Goal: Book appointment/travel/reservation

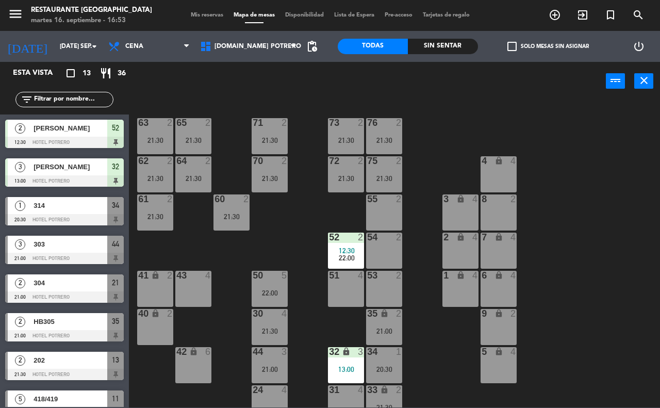
click at [396, 249] on div "54 2" at bounding box center [384, 251] width 36 height 36
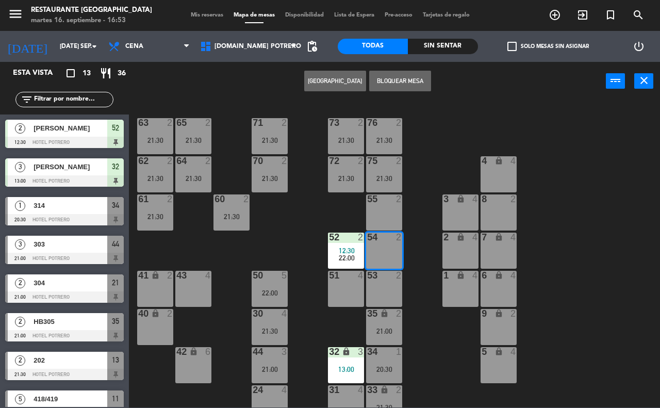
click at [333, 84] on button "[GEOGRAPHIC_DATA]" at bounding box center [335, 81] width 62 height 21
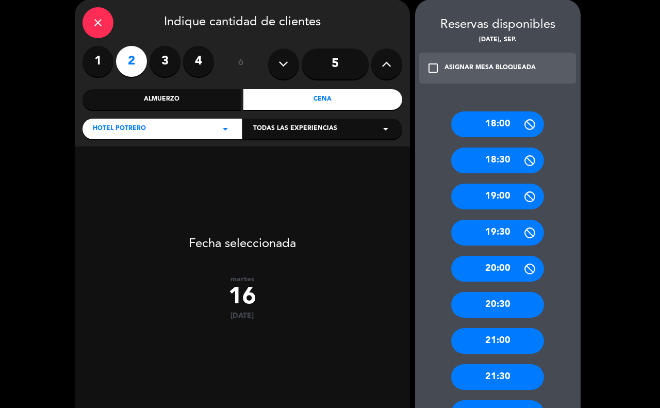
scroll to position [64, 0]
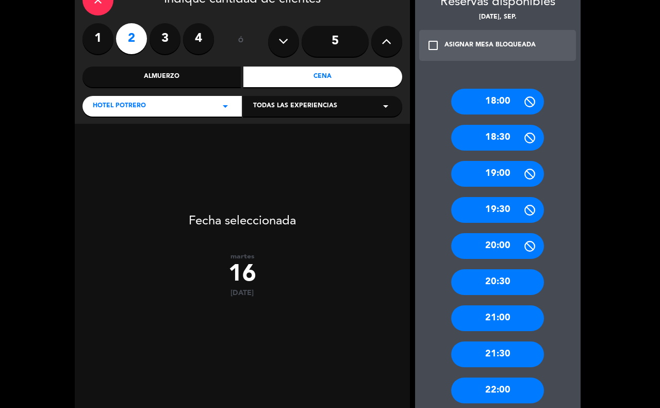
click at [493, 288] on div "20:30" at bounding box center [497, 282] width 93 height 26
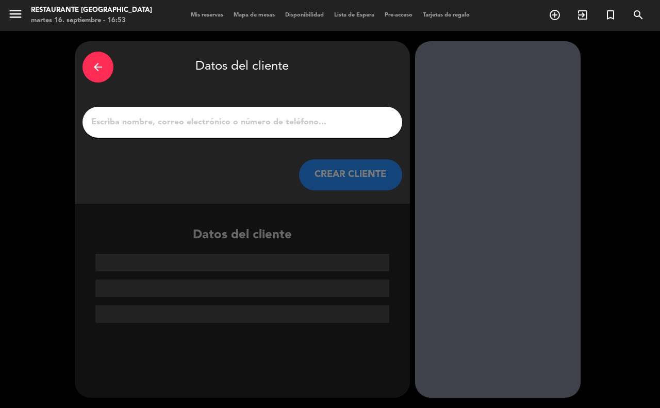
scroll to position [0, 0]
click at [130, 125] on input "1" at bounding box center [242, 122] width 304 height 14
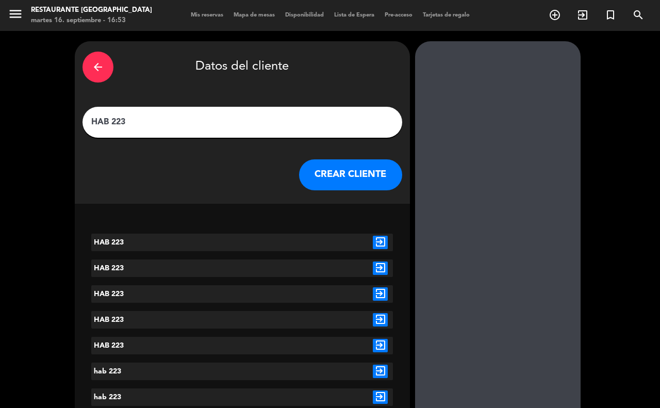
type input "HAB 223"
click at [337, 174] on button "CREAR CLIENTE" at bounding box center [350, 174] width 103 height 31
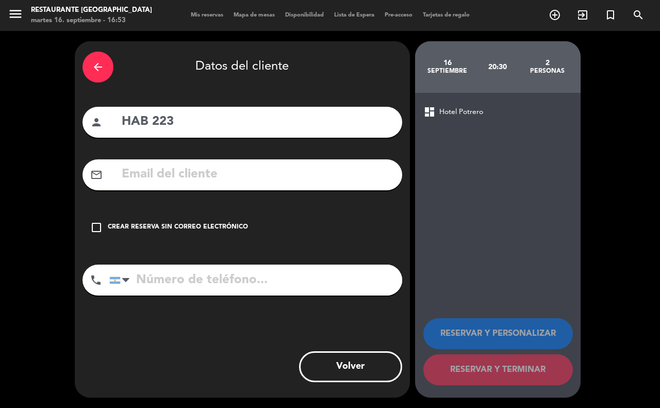
click at [94, 223] on icon "check_box_outline_blank" at bounding box center [96, 227] width 12 height 12
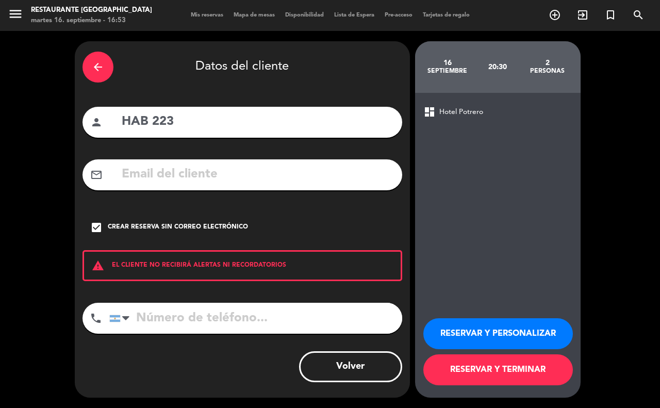
click at [506, 370] on button "RESERVAR Y TERMINAR" at bounding box center [499, 369] width 150 height 31
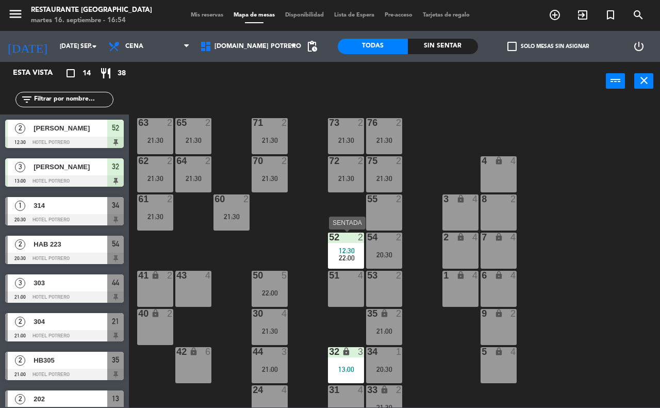
click at [348, 255] on span "22:00" at bounding box center [347, 258] width 16 height 8
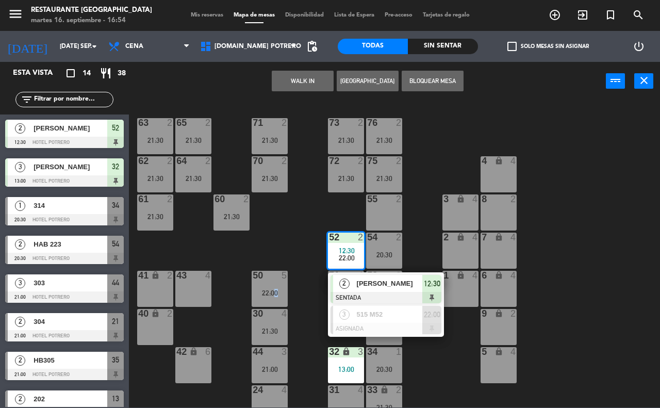
click at [272, 246] on div "65 2 21:30 71 2 21:30 73 2 21:30 76 2 21:30 63 2 21:30 64 2 21:30 62 2 21:30 70…" at bounding box center [398, 254] width 525 height 308
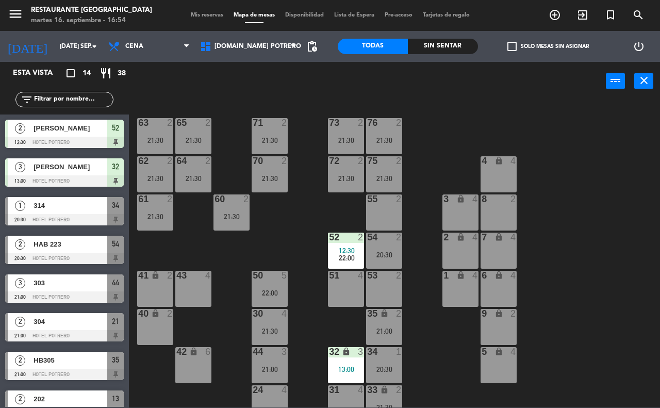
click at [91, 130] on span "[PERSON_NAME]" at bounding box center [71, 128] width 74 height 11
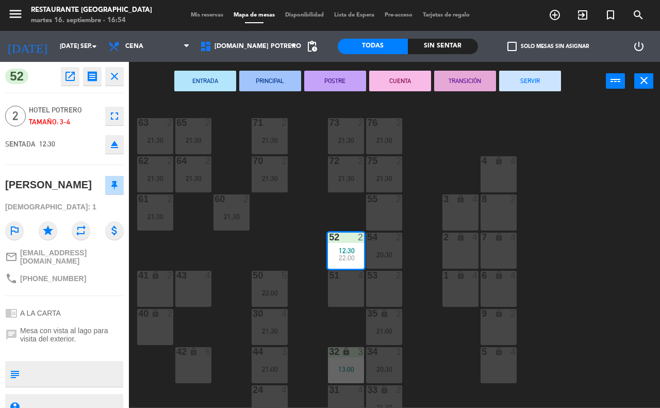
click at [117, 75] on icon "close" at bounding box center [114, 76] width 12 height 12
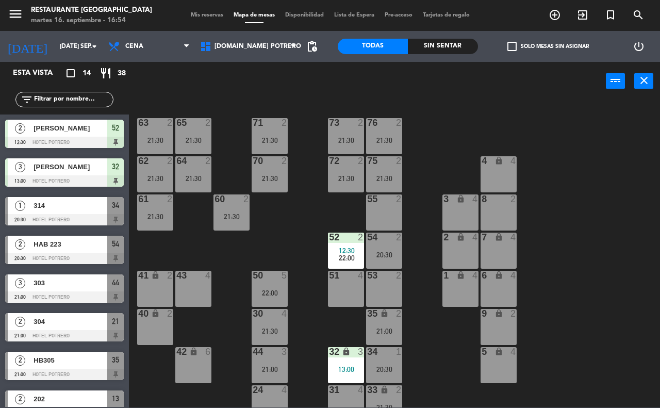
click at [99, 137] on div at bounding box center [64, 142] width 119 height 11
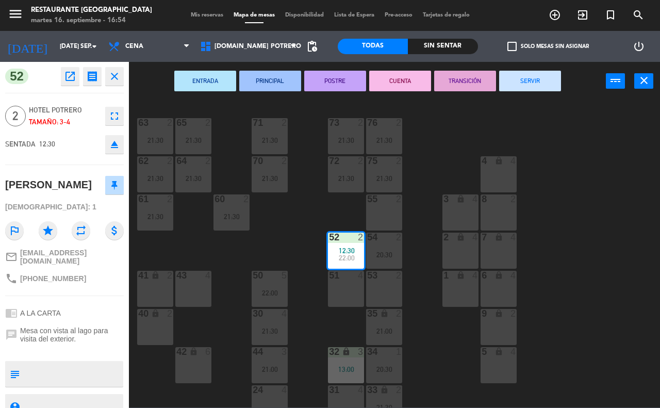
click at [524, 82] on button "SERVIR" at bounding box center [530, 81] width 62 height 21
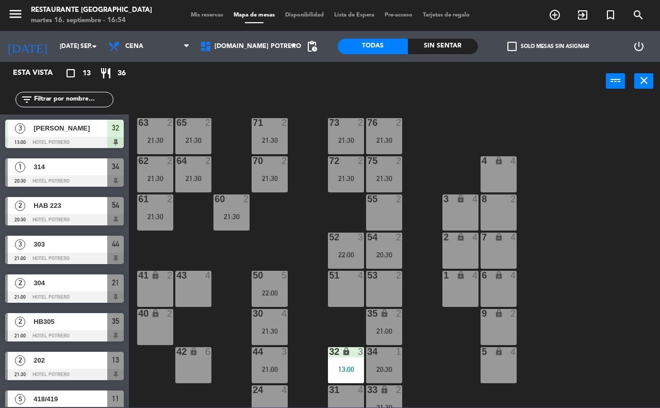
click at [104, 135] on div "[PERSON_NAME]" at bounding box center [70, 128] width 75 height 17
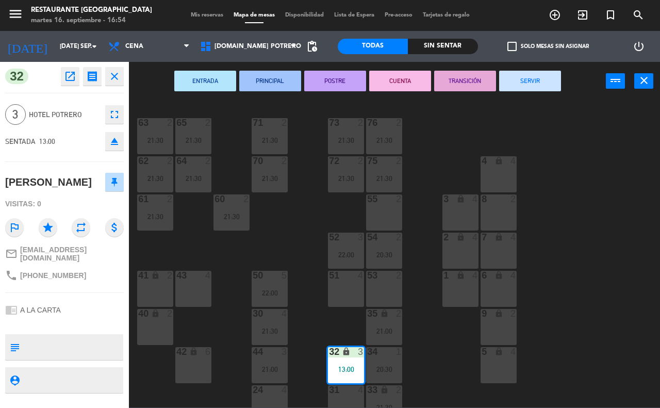
click at [529, 81] on button "SERVIR" at bounding box center [530, 81] width 62 height 21
